Goal: Information Seeking & Learning: Learn about a topic

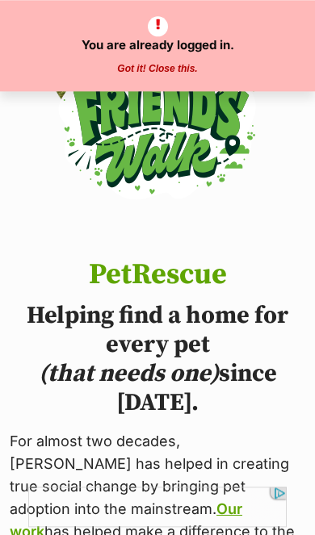
scroll to position [759, 0]
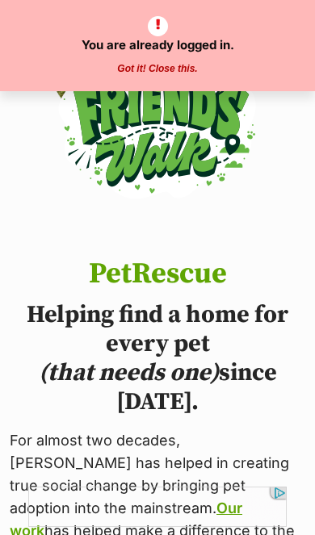
click at [185, 63] on button "Got it! Close this." at bounding box center [157, 69] width 90 height 13
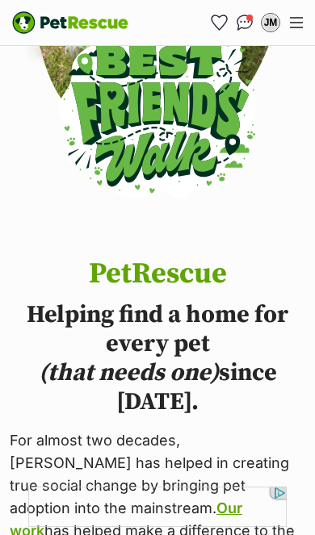
click at [247, 13] on link "Conversations" at bounding box center [245, 23] width 26 height 26
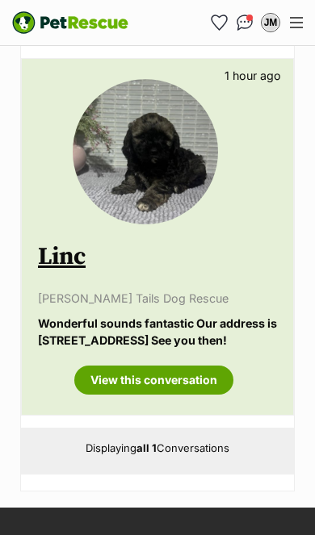
scroll to position [296, 0]
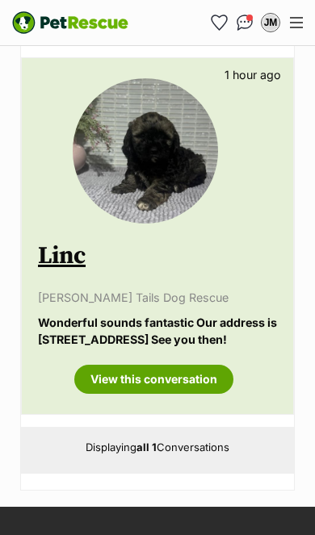
click at [190, 391] on link "View this conversation" at bounding box center [153, 379] width 159 height 29
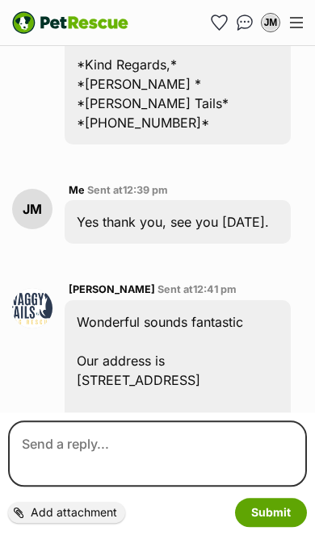
scroll to position [2017, 0]
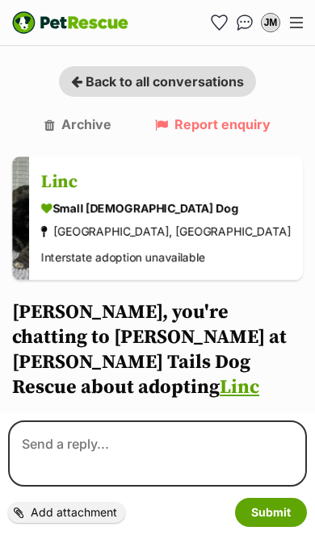
click at [29, 235] on img at bounding box center [20, 218] width 17 height 123
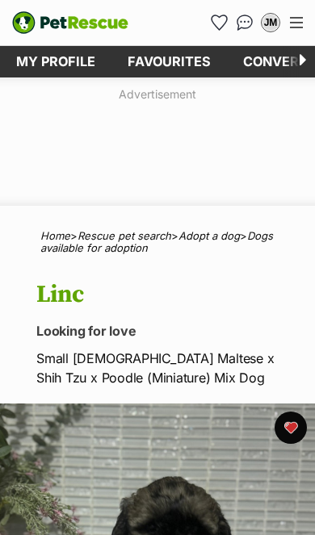
click at [301, 23] on div "Menu" at bounding box center [296, 22] width 13 height 11
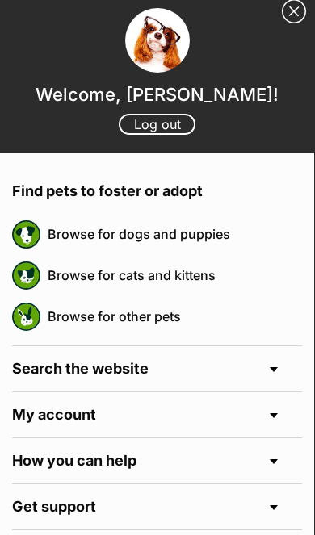
scroll to position [8, 0]
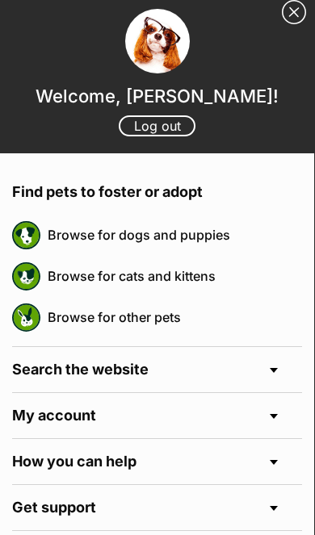
click at [216, 242] on link "Browse for dogs and puppies" at bounding box center [175, 235] width 254 height 34
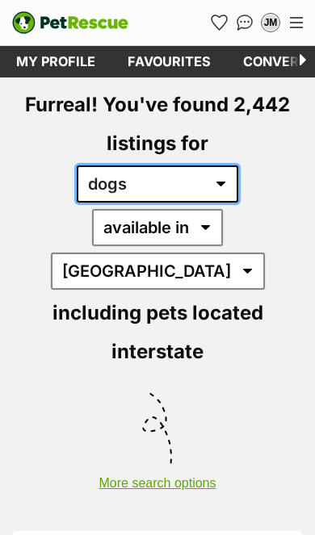
click at [228, 184] on select "any type of pet cats dogs other pets" at bounding box center [157, 183] width 161 height 37
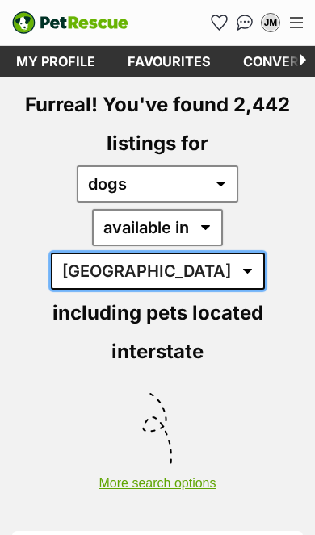
click at [265, 253] on select "Australia ACT NSW NT QLD SA TAS VIC WA" at bounding box center [158, 271] width 214 height 37
select select "QLD"
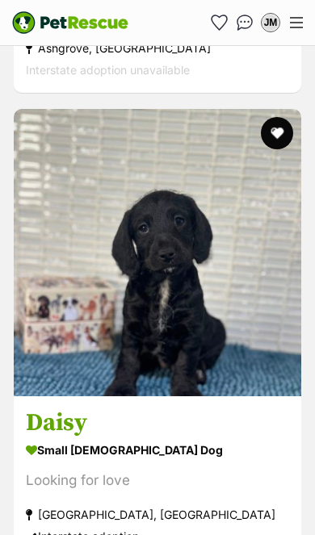
scroll to position [3064, 0]
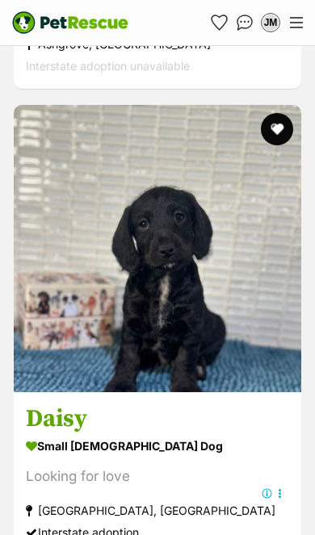
click at [207, 277] on img at bounding box center [157, 248] width 287 height 287
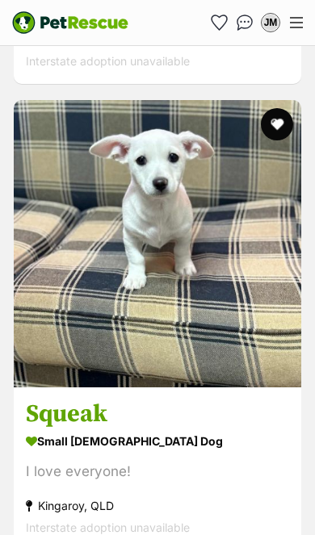
scroll to position [7383, 0]
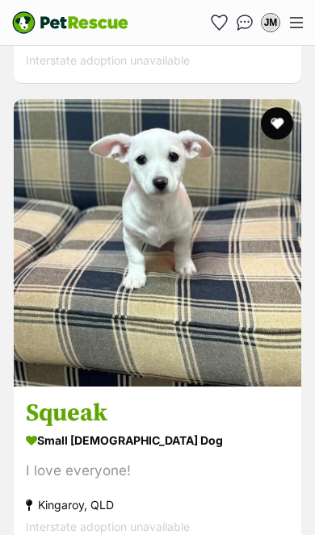
click at [241, 252] on img at bounding box center [157, 242] width 287 height 287
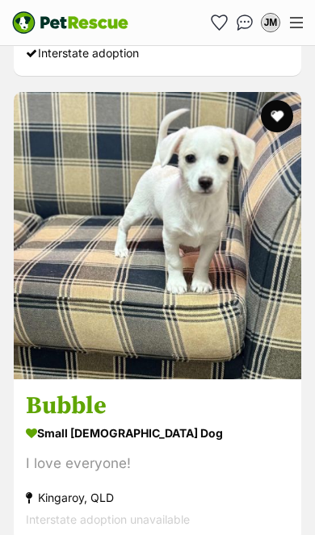
scroll to position [8324, 0]
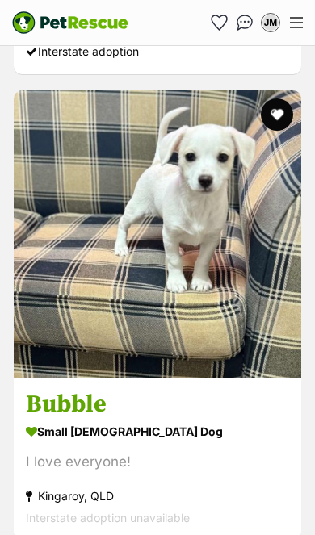
click at [239, 228] on img at bounding box center [157, 233] width 287 height 287
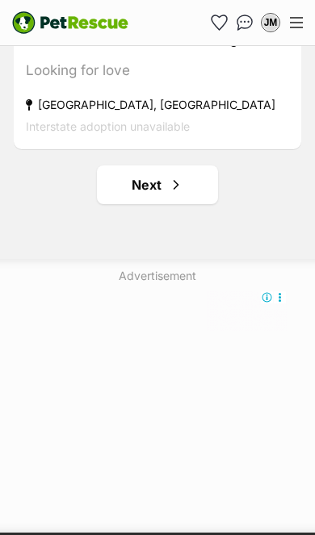
scroll to position [10052, 0]
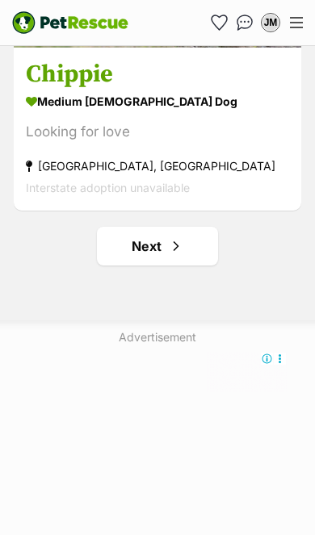
click at [163, 227] on link "Next" at bounding box center [157, 246] width 121 height 39
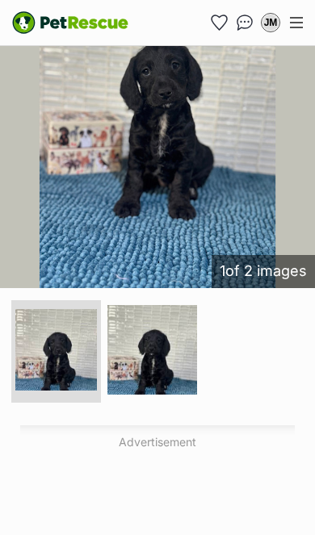
scroll to position [383, 0]
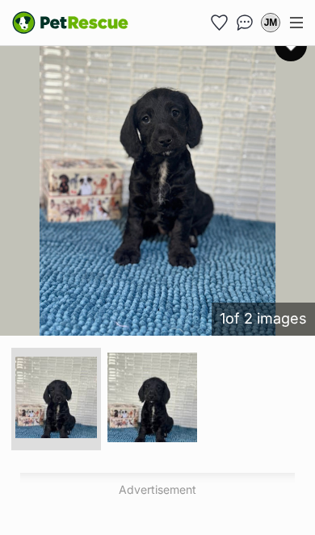
click at [180, 203] on img at bounding box center [157, 178] width 315 height 315
click at [189, 223] on img at bounding box center [157, 178] width 315 height 315
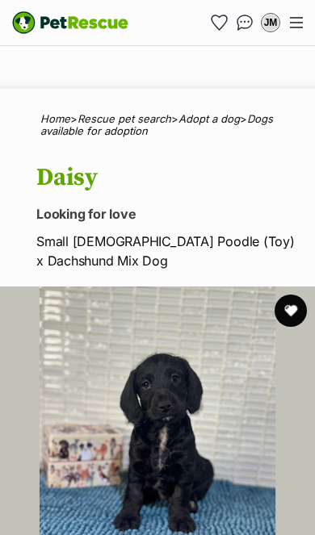
scroll to position [0, 0]
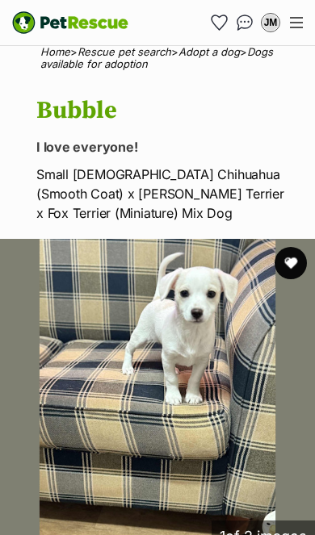
scroll to position [188, 0]
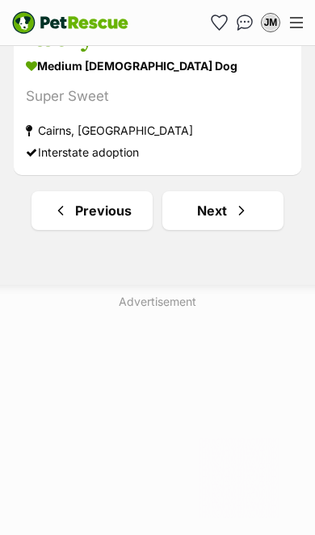
scroll to position [10130, 0]
click at [241, 201] on span "Next page" at bounding box center [241, 210] width 16 height 19
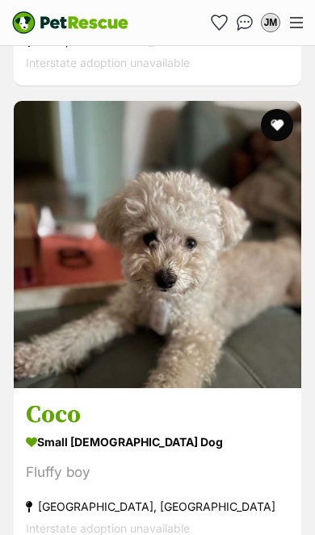
scroll to position [3270, 0]
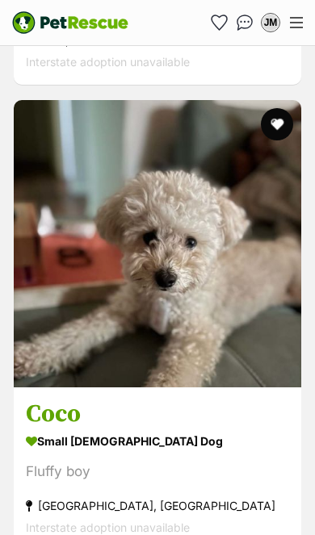
click at [212, 283] on img at bounding box center [157, 243] width 287 height 287
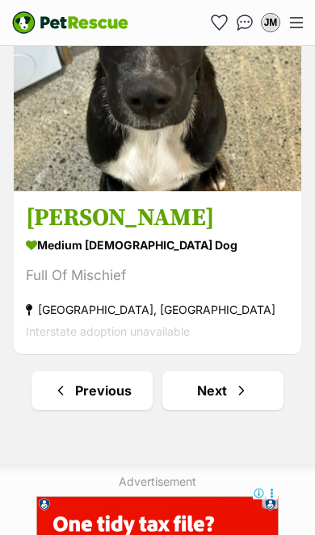
scroll to position [10154, 0]
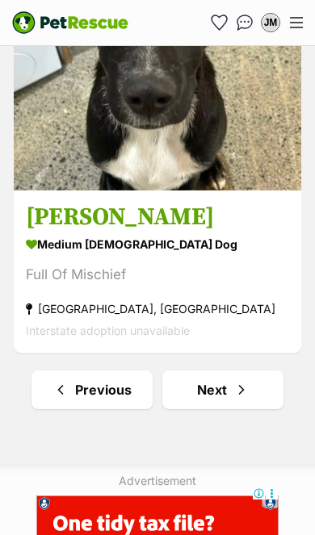
click at [238, 380] on span "Next page" at bounding box center [241, 389] width 16 height 19
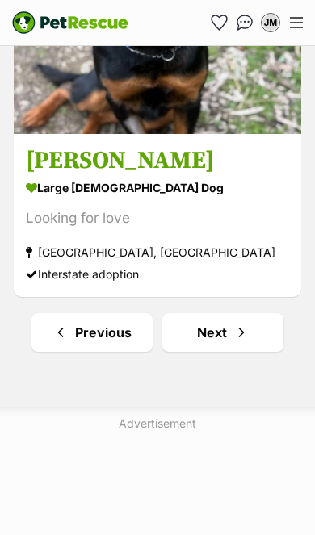
scroll to position [10009, 0]
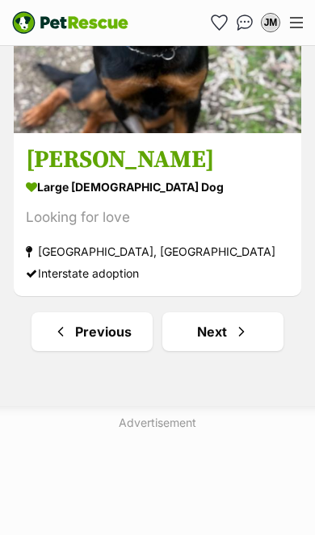
click at [223, 312] on link "Next" at bounding box center [222, 331] width 121 height 39
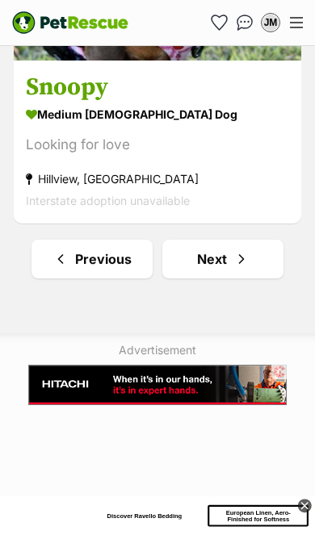
scroll to position [10082, 0]
click at [229, 240] on link "Next" at bounding box center [222, 259] width 121 height 39
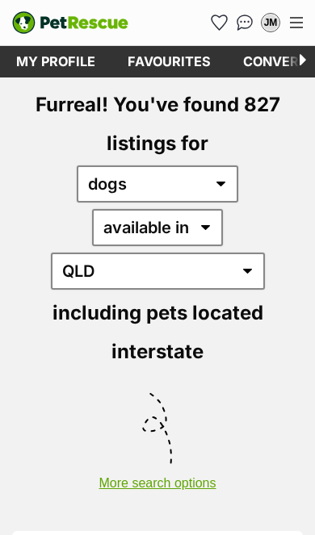
click at [271, 460] on button "More search options" at bounding box center [157, 475] width 315 height 31
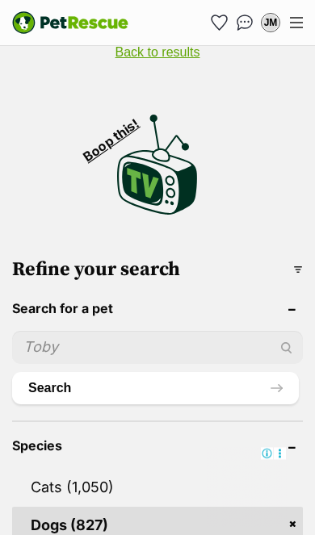
scroll to position [431, 0]
click at [55, 331] on input "text" at bounding box center [157, 347] width 291 height 33
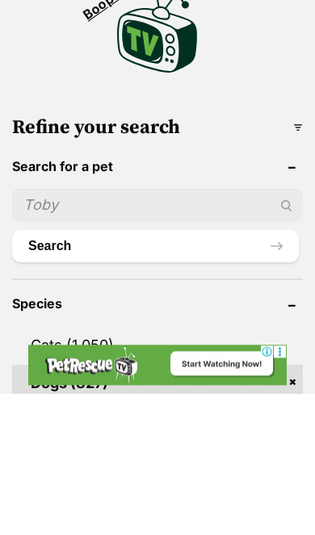
scroll to position [0, 0]
type input "Lulu"
click at [90, 372] on button "Search" at bounding box center [155, 388] width 287 height 32
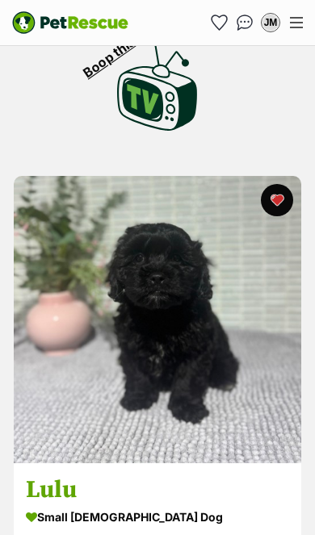
click at [184, 308] on img at bounding box center [157, 319] width 287 height 287
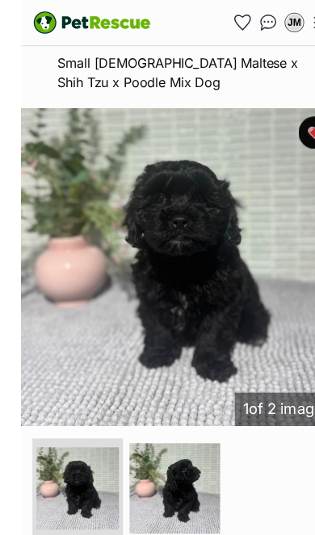
scroll to position [283, 0]
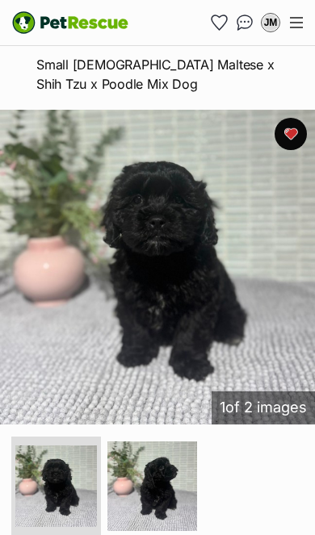
click at [181, 499] on img at bounding box center [152, 486] width 90 height 90
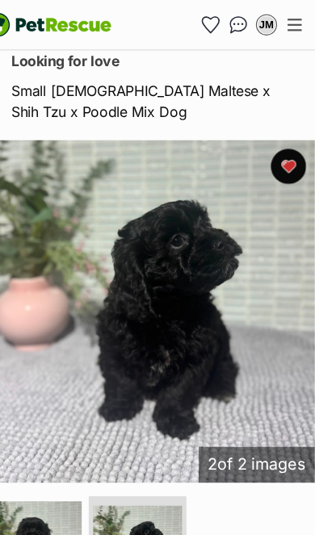
scroll to position [0, 0]
